Goal: Find specific page/section: Find specific page/section

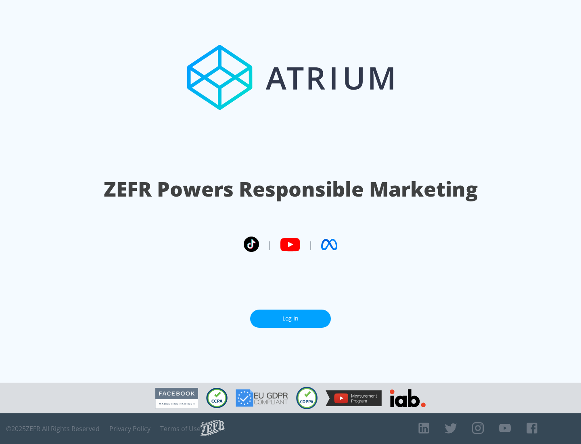
click at [291, 318] on link "Log In" at bounding box center [290, 319] width 81 height 18
